Goal: Task Accomplishment & Management: Manage account settings

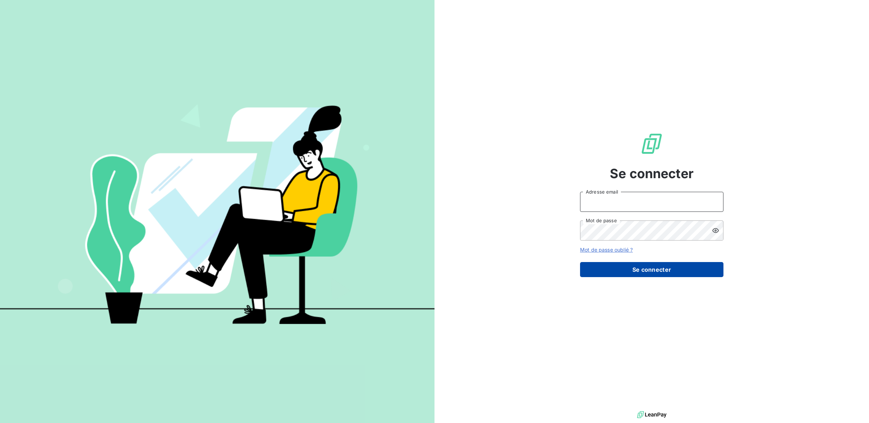
type input "[PERSON_NAME][EMAIL_ADDRESS][DOMAIN_NAME]"
click at [611, 270] on button "Se connecter" at bounding box center [651, 269] width 143 height 15
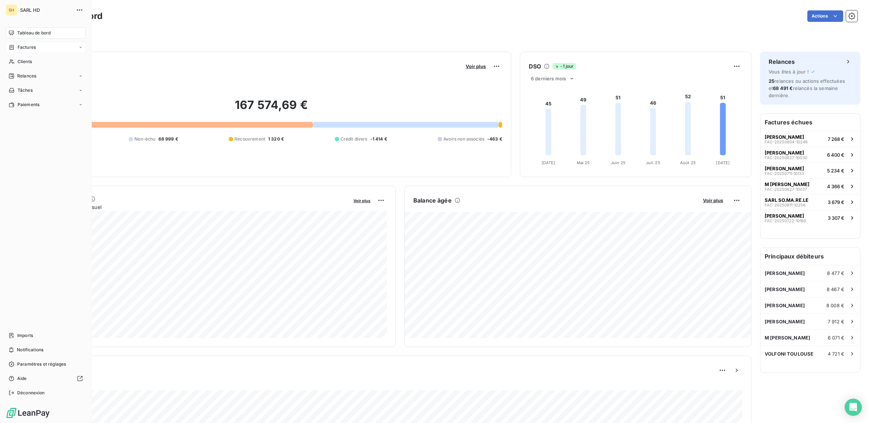
click at [20, 48] on span "Factures" at bounding box center [27, 47] width 18 height 6
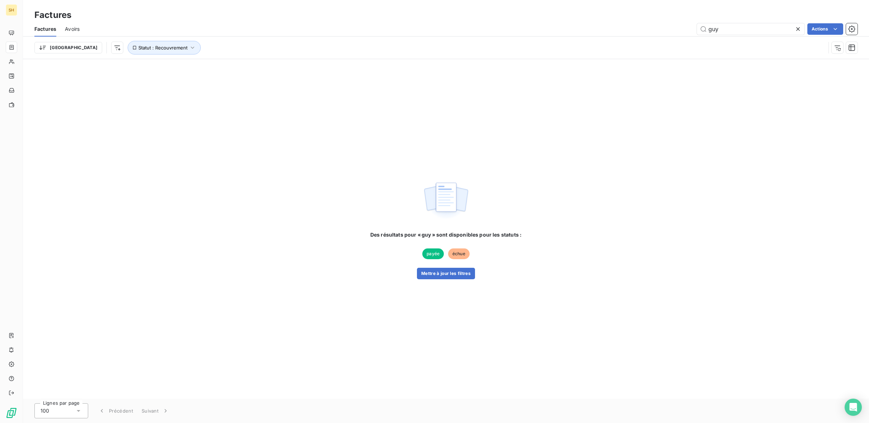
click at [797, 28] on icon at bounding box center [798, 29] width 4 height 4
